Goal: Transaction & Acquisition: Book appointment/travel/reservation

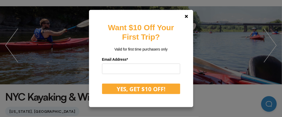
scroll to position [55, 0]
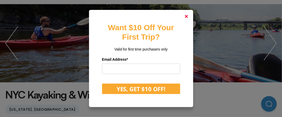
click at [191, 16] on link at bounding box center [186, 16] width 13 height 13
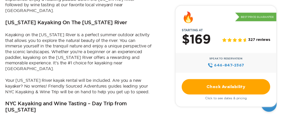
scroll to position [0, 0]
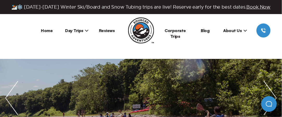
click at [78, 29] on span "Day Trips" at bounding box center [76, 30] width 23 height 5
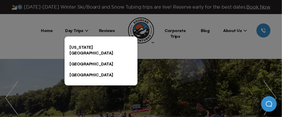
click at [82, 46] on link "[US_STATE][GEOGRAPHIC_DATA]" at bounding box center [101, 50] width 73 height 17
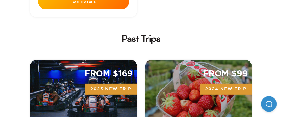
scroll to position [1497, 0]
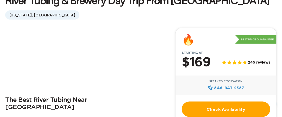
scroll to position [165, 0]
